Goal: Complete application form

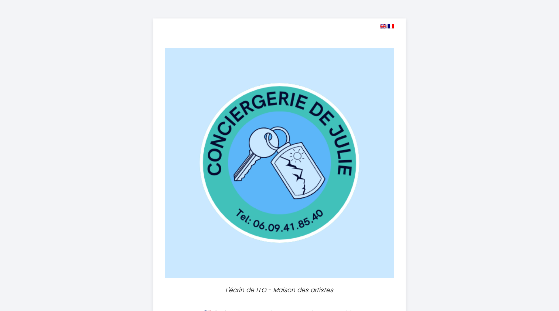
select select
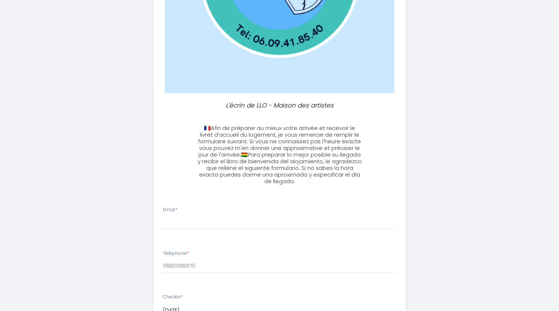
scroll to position [259, 0]
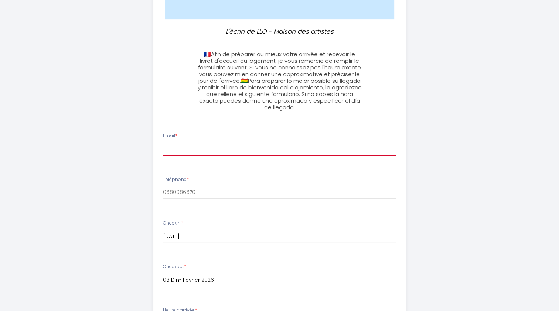
click at [211, 154] on input "Email *" at bounding box center [279, 148] width 233 height 13
type input "[EMAIL_ADDRESS][DOMAIN_NAME]"
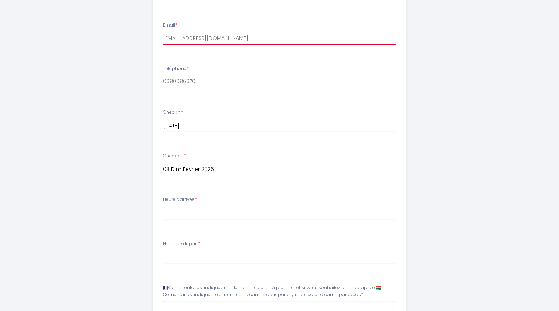
scroll to position [406, 0]
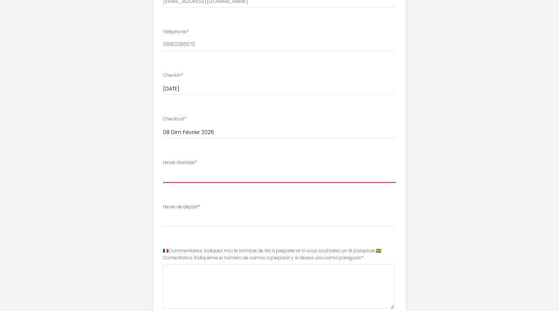
click at [226, 177] on select "16:00 16:30 17:00 17:30 18:00 18:30 19:00 19:30 20:00 20:30 21:00 21:30 22:00 2…" at bounding box center [279, 176] width 233 height 14
select select "16:00"
click at [163, 169] on select "16:00 16:30 17:00 17:30 18:00 18:30 19:00 19:30 20:00 20:30 21:00 21:30 22:00 2…" at bounding box center [279, 176] width 233 height 14
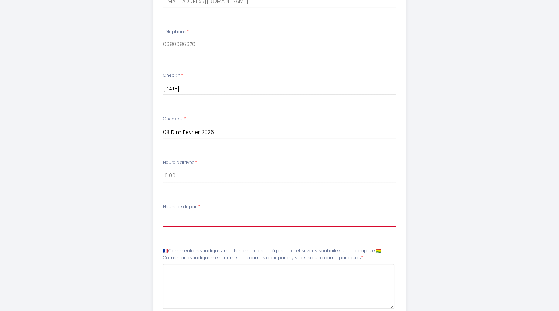
click at [241, 224] on select "00:00 00:30 01:00 01:30 02:00 02:30 03:00 03:30 04:00 04:30 05:00 05:30 06:00 0…" at bounding box center [279, 220] width 233 height 14
select select "12:00"
click at [163, 213] on select "00:00 00:30 01:00 01:30 02:00 02:30 03:00 03:30 04:00 04:30 05:00 05:30 06:00 0…" at bounding box center [279, 220] width 233 height 14
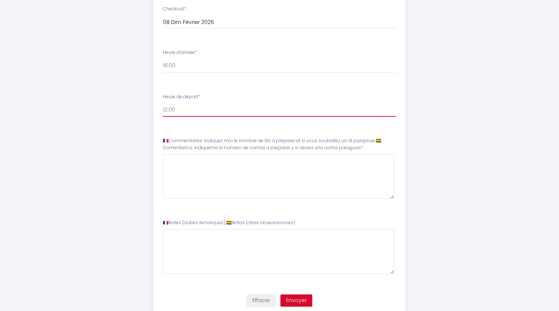
scroll to position [517, 0]
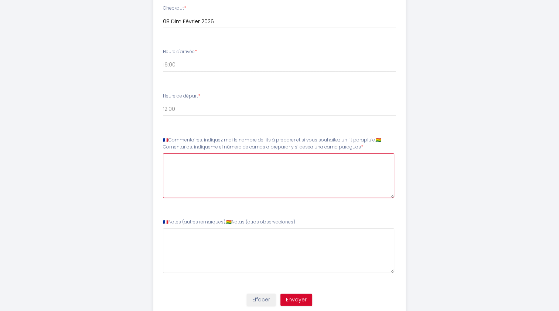
click at [226, 165] on paraguas6 at bounding box center [278, 175] width 231 height 45
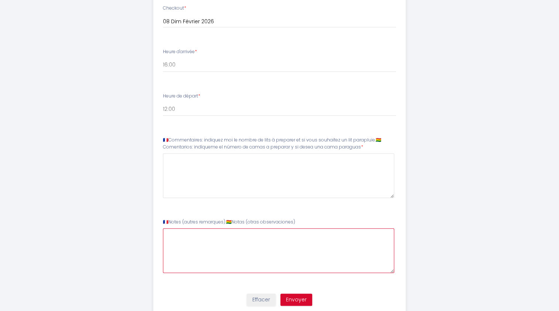
click at [210, 240] on observaciones\)7 at bounding box center [278, 250] width 231 height 45
type observaciones\)7 "P"
type observaciones\)7 "Je ne connais pas les horaires de TGV de mes 3 amis. Je te reconfirmerai (les v…"
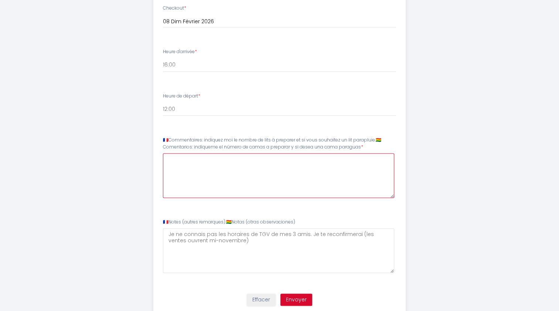
click at [206, 169] on paraguas6 at bounding box center [278, 175] width 231 height 45
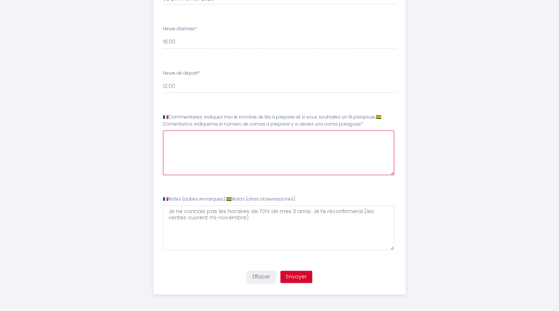
scroll to position [541, 0]
type paraguas6 "2 lits double"
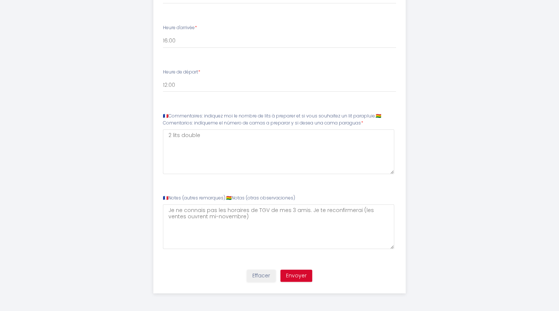
click at [297, 269] on div "Effacer Envoyer" at bounding box center [279, 279] width 261 height 28
drag, startPoint x: 297, startPoint y: 269, endPoint x: 298, endPoint y: 277, distance: 7.8
click at [298, 277] on button "Envoyer" at bounding box center [296, 276] width 32 height 13
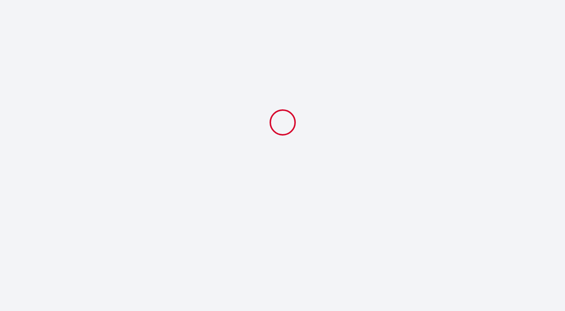
select select "12:00"
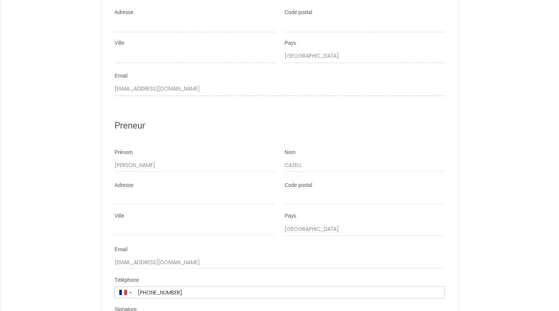
scroll to position [1293, 0]
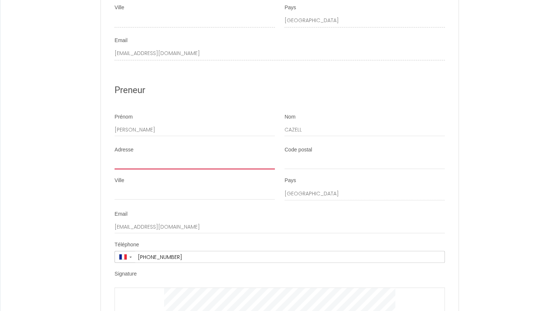
click at [197, 169] on input "Adresse" at bounding box center [195, 162] width 160 height 13
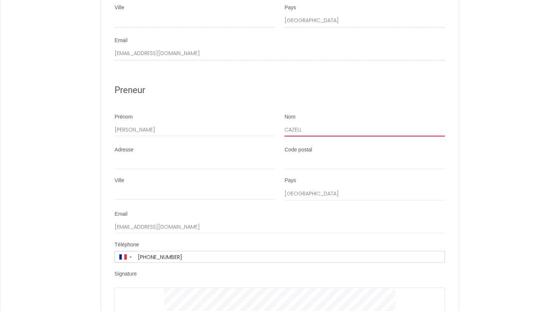
click at [313, 136] on input "CAZELL" at bounding box center [364, 129] width 160 height 13
type input "CAZELLES"
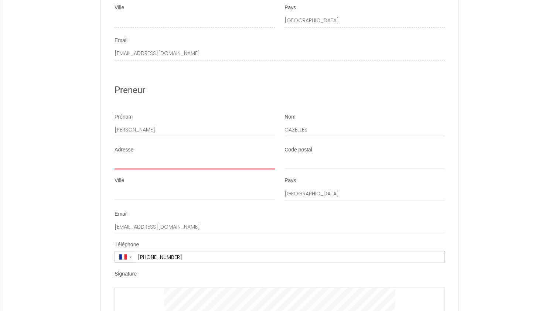
click at [167, 169] on input "Adresse" at bounding box center [195, 162] width 160 height 13
type input "[STREET_ADDRESS]"
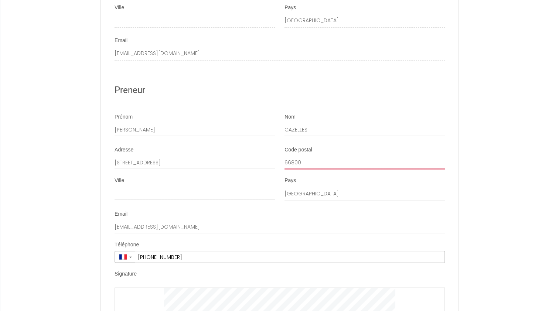
type input "66800"
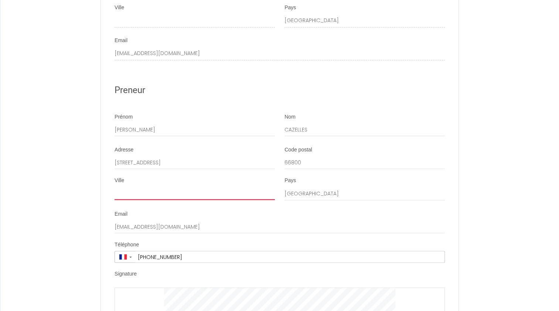
click at [172, 200] on input "Ville" at bounding box center [195, 193] width 160 height 13
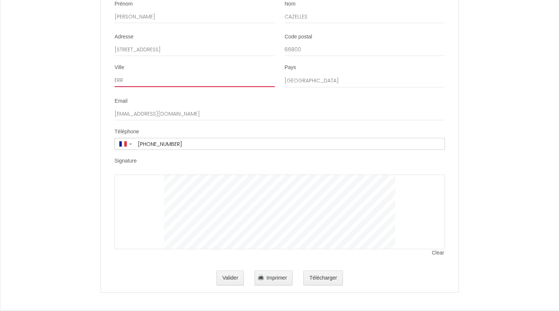
scroll to position [1412, 0]
type input "ERR"
click at [158, 188] on div at bounding box center [280, 212] width 330 height 75
click at [319, 280] on button "Télécharger" at bounding box center [323, 278] width 40 height 15
click at [237, 279] on button "Valider" at bounding box center [231, 278] width 28 height 15
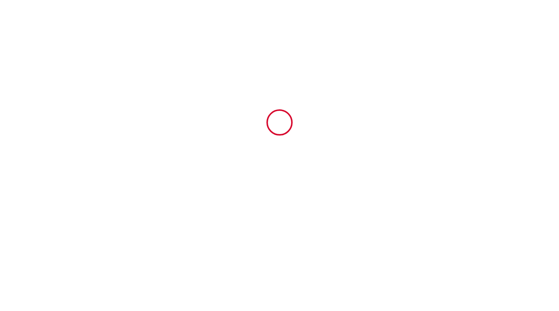
scroll to position [0, 0]
type input "345"
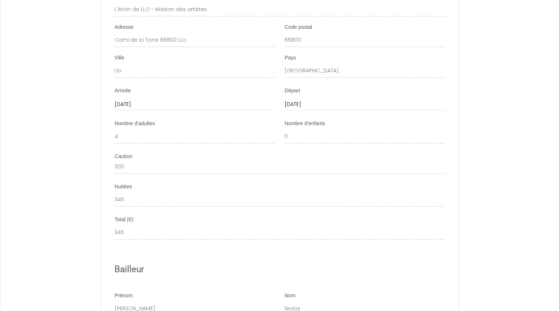
scroll to position [858, 0]
